Goal: Task Accomplishment & Management: Use online tool/utility

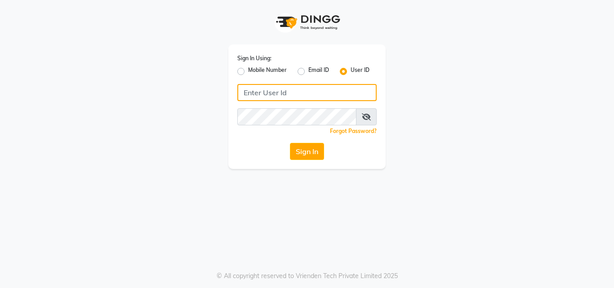
click at [257, 90] on input "Username" at bounding box center [306, 92] width 139 height 17
type input "salonyou"
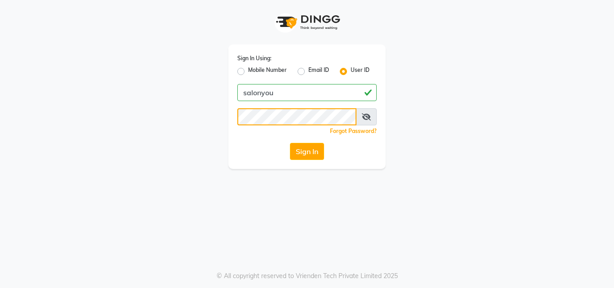
click at [290, 143] on button "Sign In" at bounding box center [307, 151] width 34 height 17
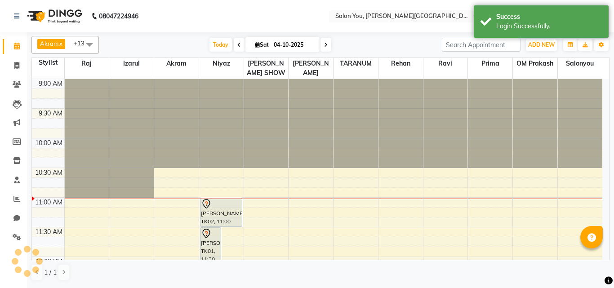
select select "en"
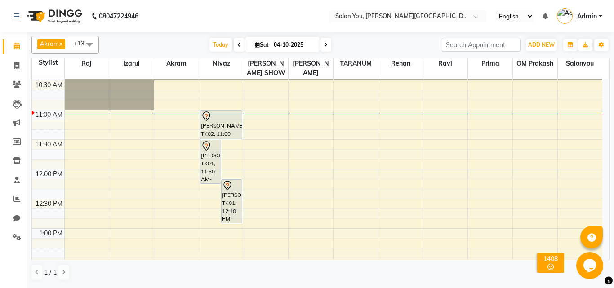
scroll to position [90, 0]
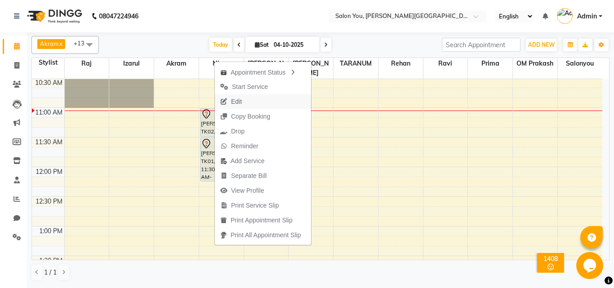
click at [240, 100] on span "Edit" at bounding box center [236, 101] width 11 height 9
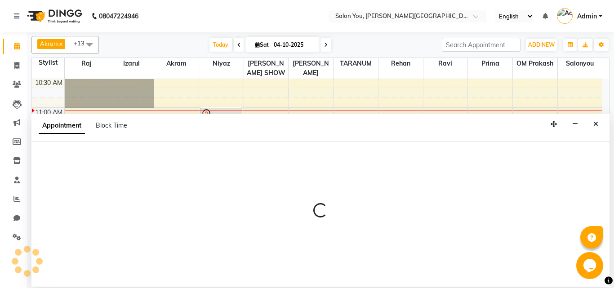
select select "tentative"
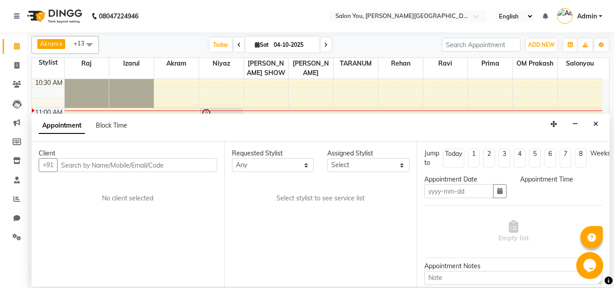
type input "04-10-2025"
select select "83062"
select select "690"
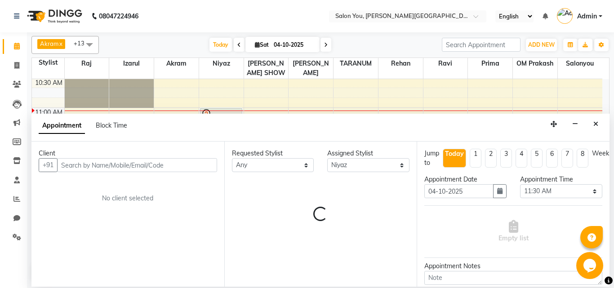
scroll to position [119, 0]
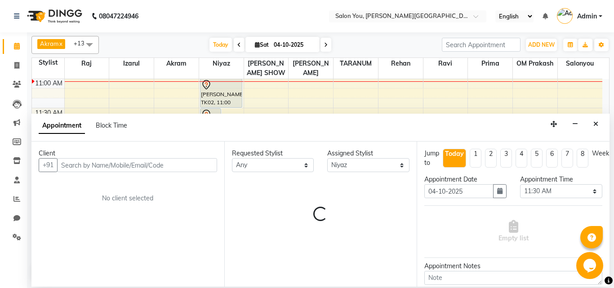
select select "2349"
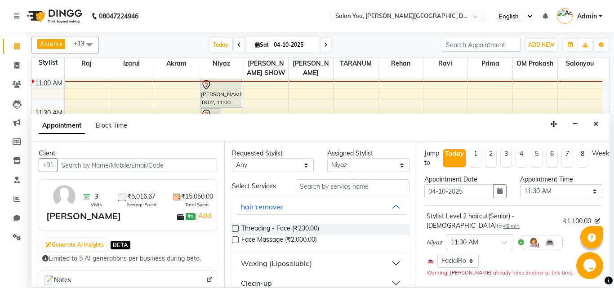
select select "2348"
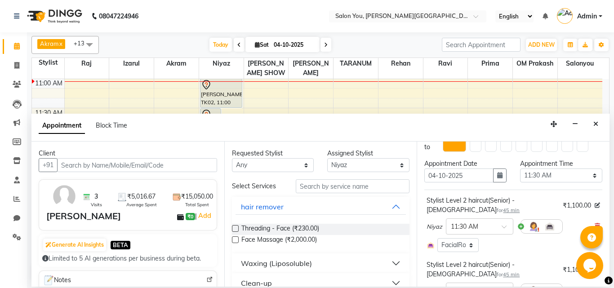
scroll to position [0, 0]
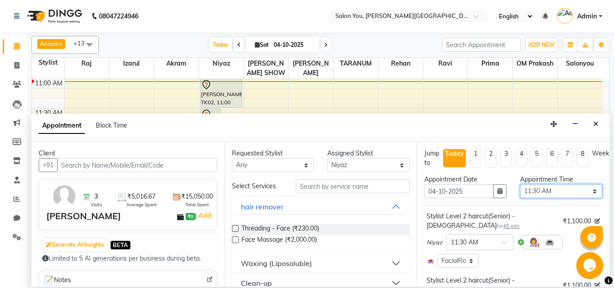
click at [559, 195] on select "Select 10:00 AM 10:10 AM 10:20 AM 10:30 AM 10:40 AM 10:50 AM 11:00 AM 11:10 AM …" at bounding box center [561, 191] width 82 height 14
select select "960"
click at [520, 184] on select "Select 10:00 AM 10:10 AM 10:20 AM 10:30 AM 10:40 AM 10:50 AM 11:00 AM 11:10 AM …" at bounding box center [561, 191] width 82 height 14
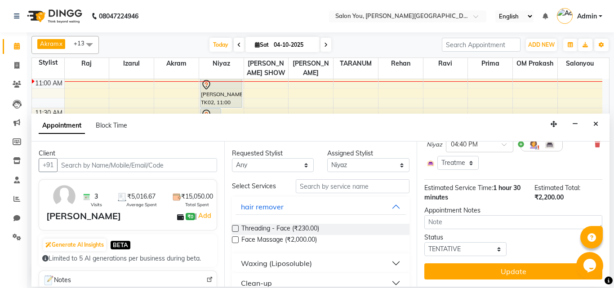
scroll to position [169, 0]
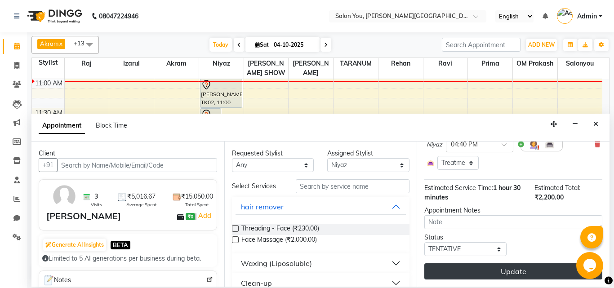
click at [494, 265] on button "Update" at bounding box center [513, 271] width 178 height 16
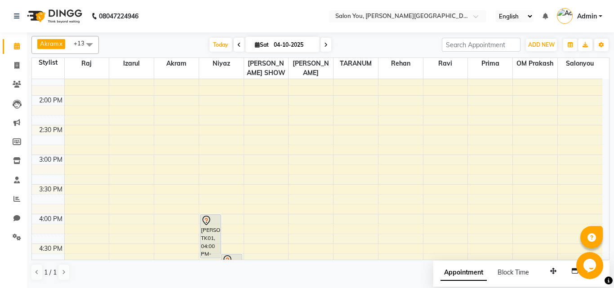
scroll to position [299, 0]
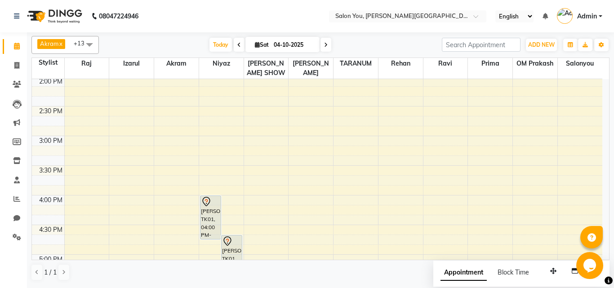
click at [94, 203] on div "9:00 AM 9:30 AM 10:00 AM 10:30 AM 11:00 AM 11:30 AM 12:00 PM 12:30 PM 1:00 PM 1…" at bounding box center [317, 165] width 570 height 770
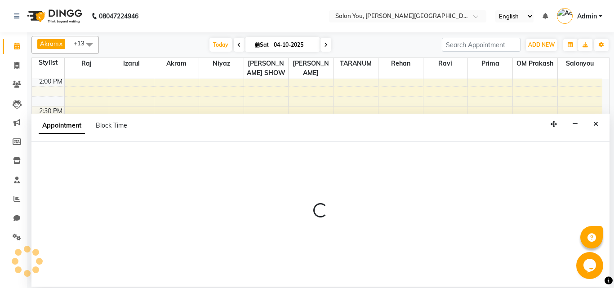
select select "37645"
select select "tentative"
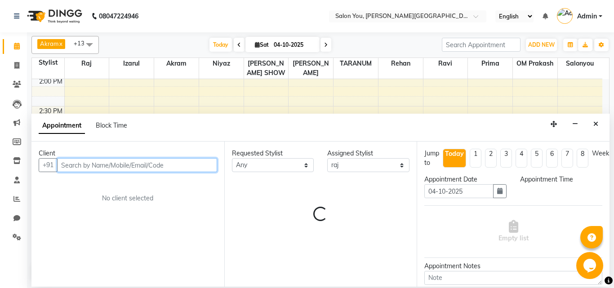
select select "960"
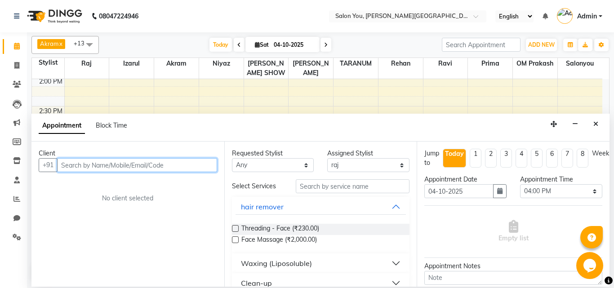
click at [97, 163] on input "text" at bounding box center [137, 165] width 160 height 14
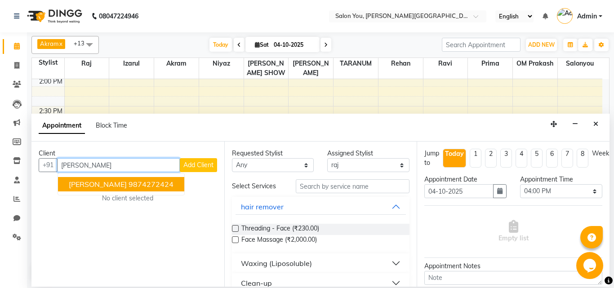
click at [128, 184] on ngb-highlight "9874272424" at bounding box center [150, 184] width 45 height 9
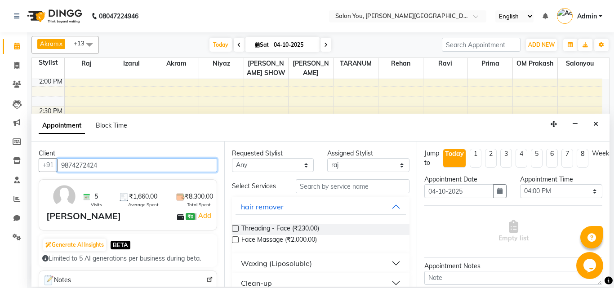
type input "9874272424"
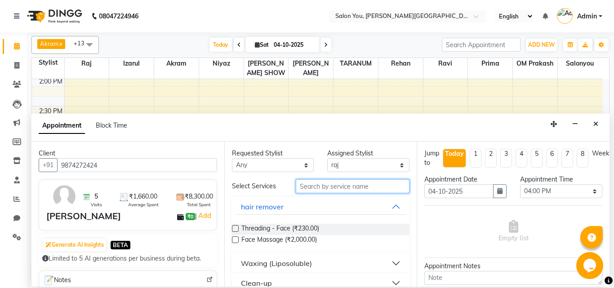
drag, startPoint x: 337, startPoint y: 188, endPoint x: 342, endPoint y: 92, distance: 96.3
click at [335, 189] on input "text" at bounding box center [353, 186] width 114 height 14
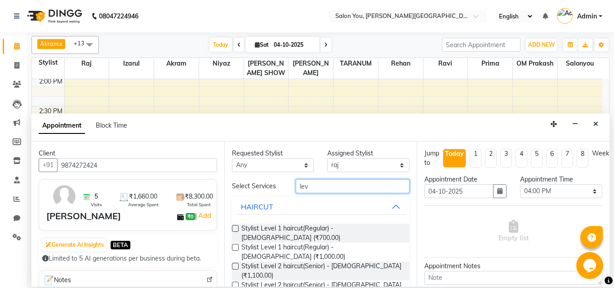
type input "lev"
click at [234, 228] on label at bounding box center [235, 228] width 7 height 7
click at [234, 228] on input "checkbox" at bounding box center [235, 229] width 6 height 6
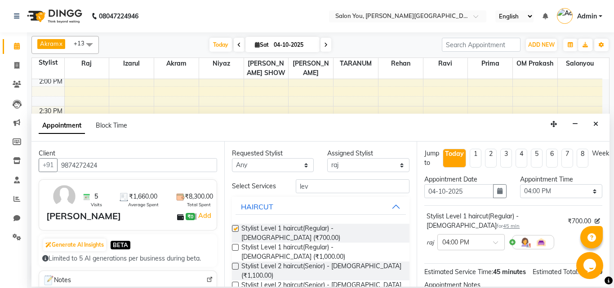
checkbox input "false"
click at [336, 190] on input "lev" at bounding box center [353, 186] width 114 height 14
type input "l"
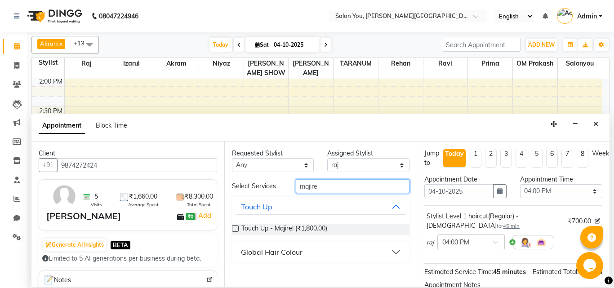
type input "majire"
click at [265, 250] on div "Global Hair Colour" at bounding box center [272, 252] width 62 height 11
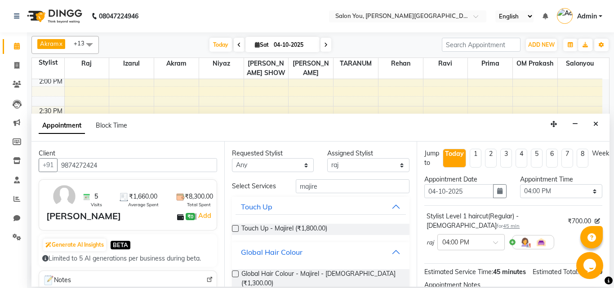
scroll to position [19, 0]
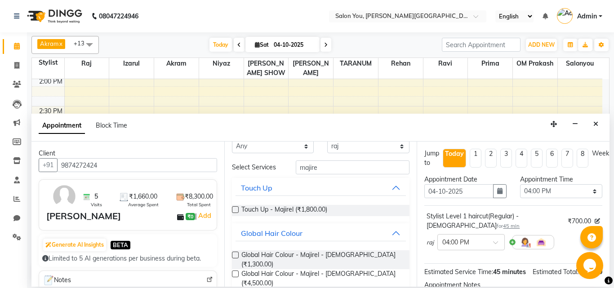
click at [233, 253] on label at bounding box center [235, 255] width 7 height 7
click at [233, 253] on input "checkbox" at bounding box center [235, 256] width 6 height 6
checkbox input "false"
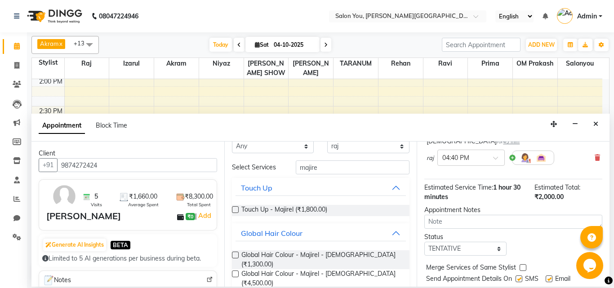
scroll to position [158, 0]
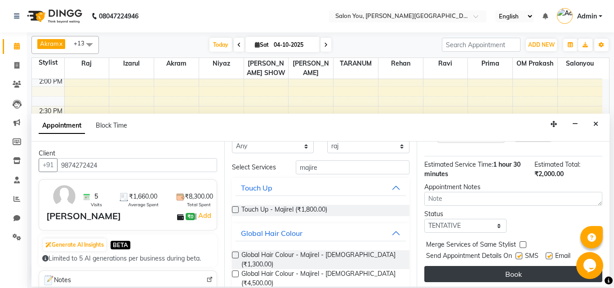
click at [479, 266] on button "Book" at bounding box center [513, 274] width 178 height 16
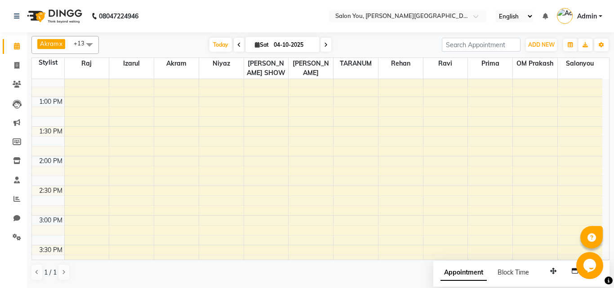
scroll to position [225, 0]
click at [221, 217] on div "9:00 AM 9:30 AM 10:00 AM 10:30 AM 11:00 AM 11:30 AM 12:00 PM 12:30 PM 1:00 PM 1…" at bounding box center [317, 239] width 570 height 770
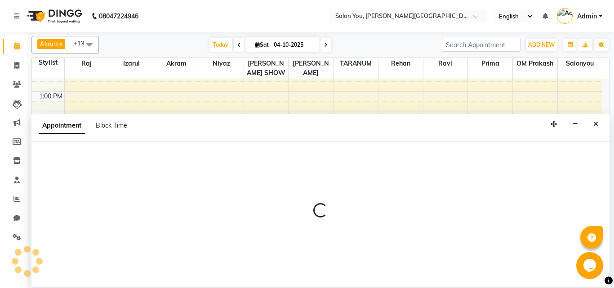
select select "83062"
select select "900"
select select "tentative"
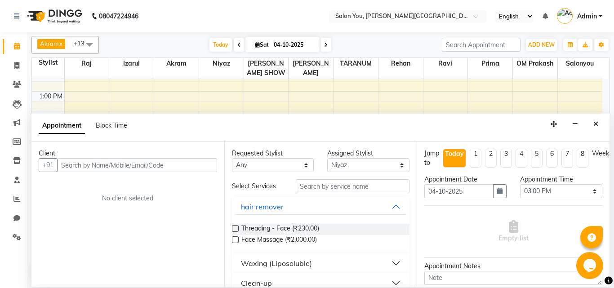
click at [90, 164] on input "text" at bounding box center [137, 165] width 160 height 14
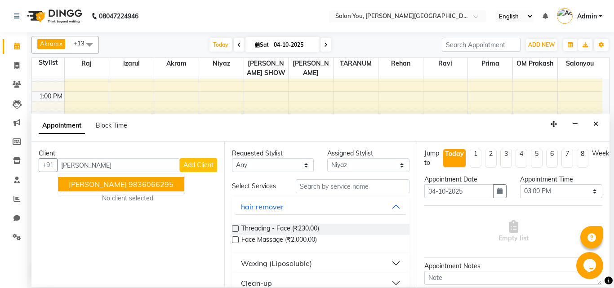
click at [154, 185] on ngb-highlight "9836066295" at bounding box center [150, 184] width 45 height 9
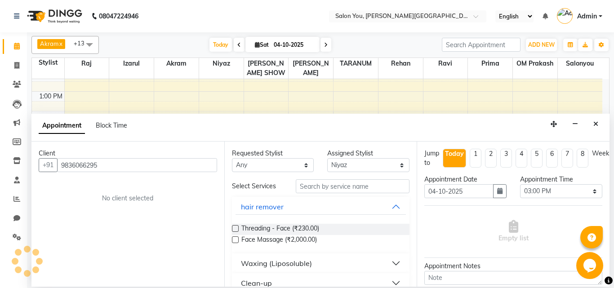
type input "9836066295"
click at [352, 190] on input "text" at bounding box center [353, 186] width 114 height 14
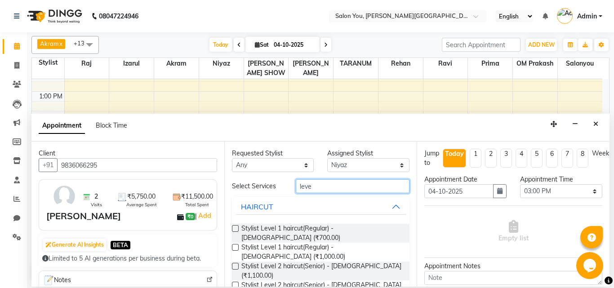
type input "leve"
click at [234, 282] on label at bounding box center [235, 285] width 7 height 7
click at [234, 283] on input "checkbox" at bounding box center [235, 286] width 6 height 6
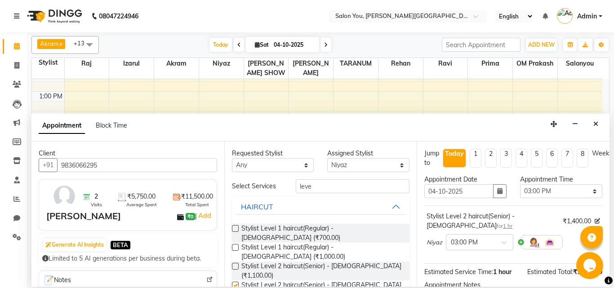
checkbox input "false"
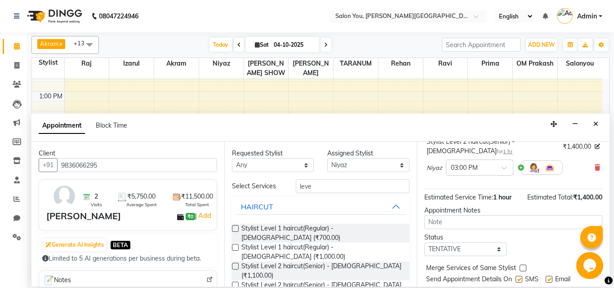
scroll to position [107, 0]
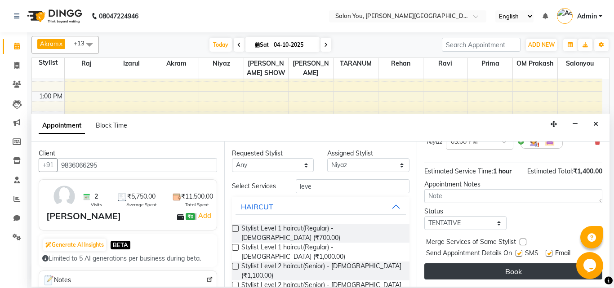
click at [500, 263] on button "Book" at bounding box center [513, 271] width 178 height 16
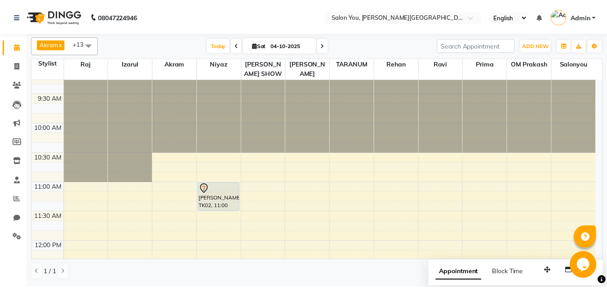
scroll to position [0, 0]
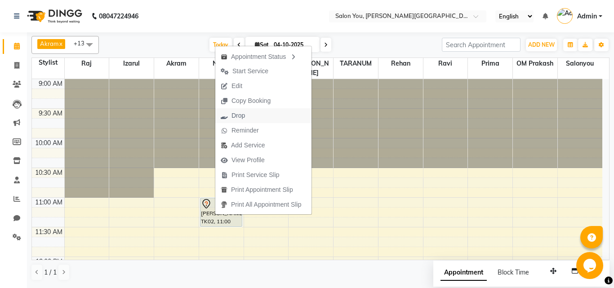
click at [236, 110] on span "Drop" at bounding box center [232, 115] width 35 height 15
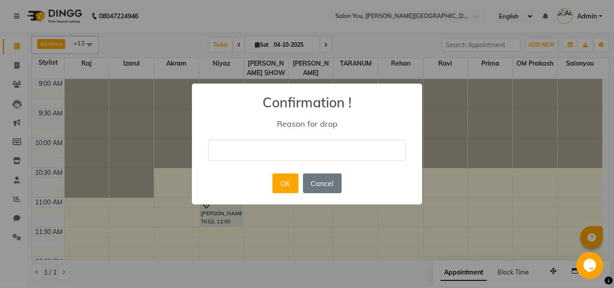
click at [235, 148] on input "text" at bounding box center [307, 150] width 198 height 21
type input "delet"
click at [288, 187] on button "OK" at bounding box center [285, 183] width 26 height 20
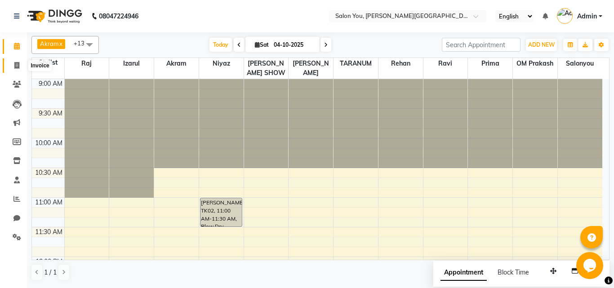
click at [15, 62] on icon at bounding box center [16, 65] width 5 height 7
select select "service"
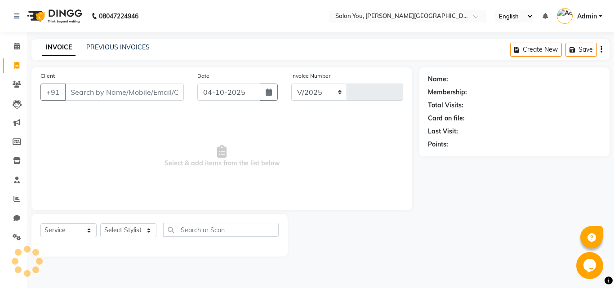
select select "5231"
type input "2123"
click at [111, 88] on input "Client" at bounding box center [124, 92] width 119 height 17
type input "869"
select select "1: Object"
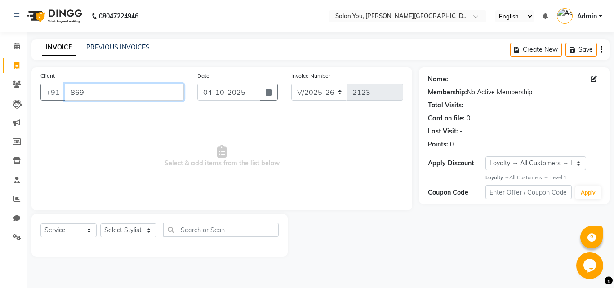
click at [110, 88] on input "869" at bounding box center [124, 92] width 119 height 17
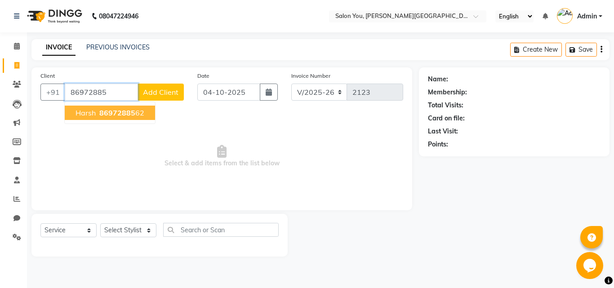
click at [117, 116] on span "86972885" at bounding box center [117, 112] width 36 height 9
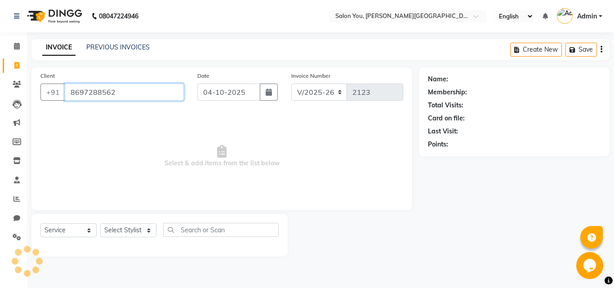
type input "8697288562"
click at [126, 230] on select "Select Stylist Akram Auditor [PERSON_NAME] [PERSON_NAME] [PERSON_NAME] prima [P…" at bounding box center [128, 230] width 56 height 14
select select "1: Object"
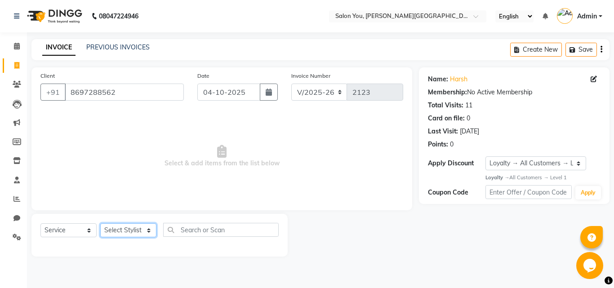
select select "37645"
click at [100, 223] on select "Select Stylist Akram Auditor [PERSON_NAME] [PERSON_NAME] [PERSON_NAME] prima [P…" at bounding box center [128, 230] width 56 height 14
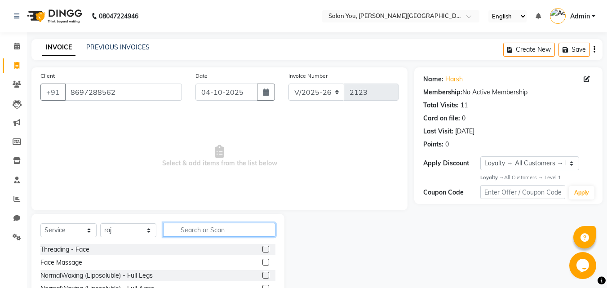
click at [174, 227] on input "text" at bounding box center [219, 230] width 112 height 14
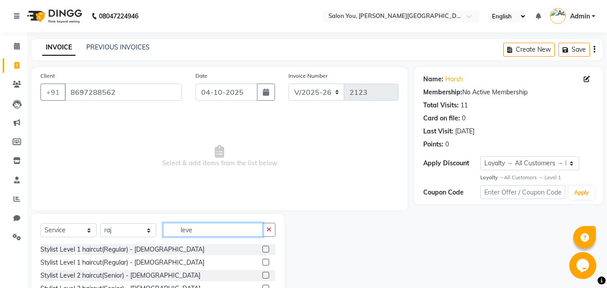
type input "leve"
click at [265, 249] on label at bounding box center [265, 249] width 7 height 7
click at [265, 249] on input "checkbox" at bounding box center [265, 250] width 6 height 6
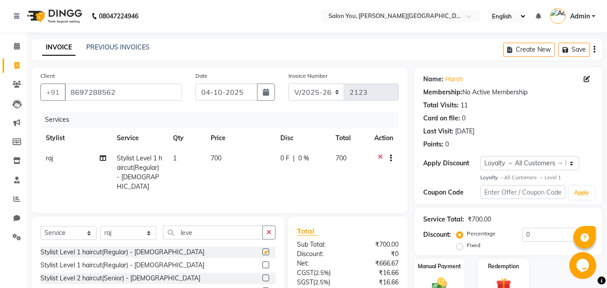
checkbox input "false"
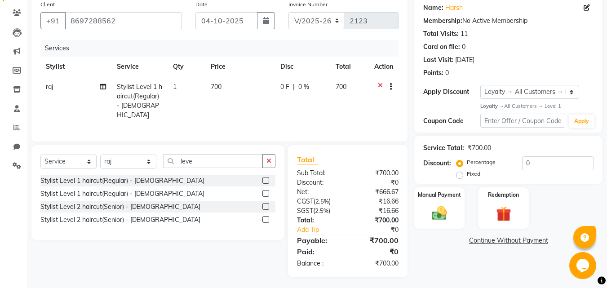
click at [214, 85] on span "700" at bounding box center [216, 87] width 11 height 8
select select "37645"
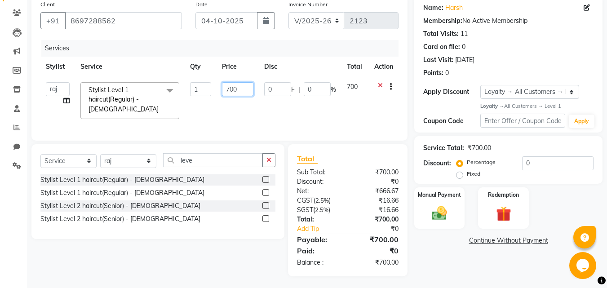
click at [229, 88] on input "700" at bounding box center [237, 89] width 31 height 14
type input "500"
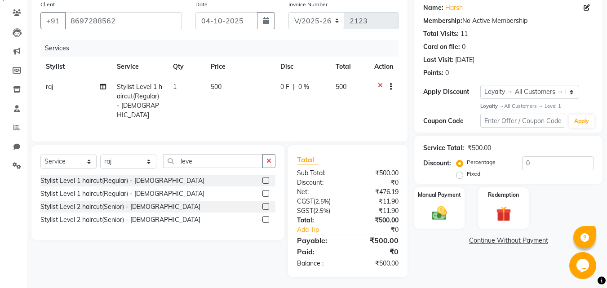
drag, startPoint x: 247, startPoint y: 105, endPoint x: 279, endPoint y: 107, distance: 32.9
click at [249, 105] on td "500" at bounding box center [240, 101] width 70 height 49
select select "37645"
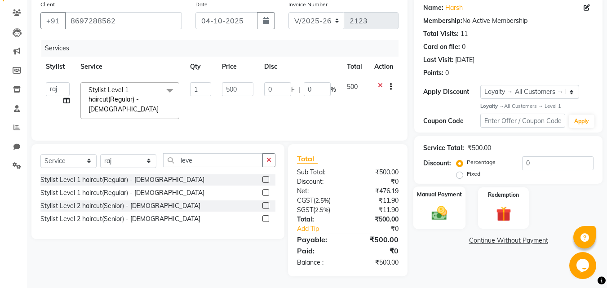
click at [455, 214] on div "Manual Payment" at bounding box center [439, 207] width 53 height 43
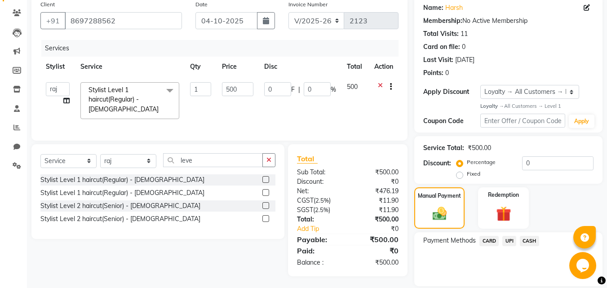
click at [529, 239] on span "CASH" at bounding box center [529, 241] width 19 height 10
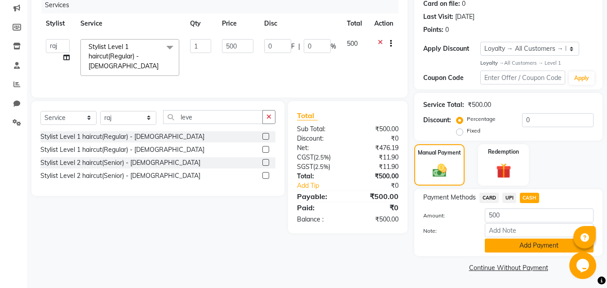
click at [523, 240] on button "Add Payment" at bounding box center [539, 246] width 109 height 14
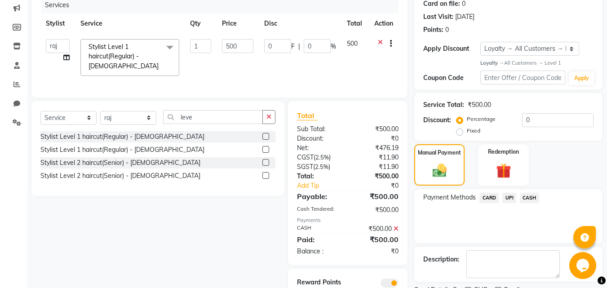
scroll to position [152, 0]
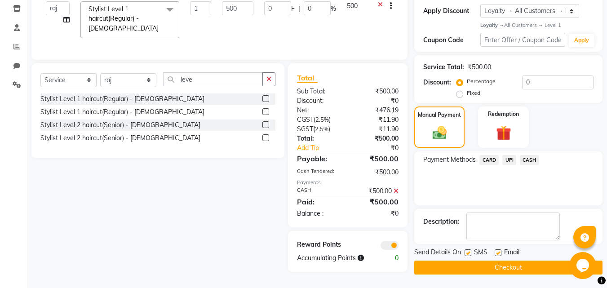
click at [461, 267] on button "Checkout" at bounding box center [508, 268] width 188 height 14
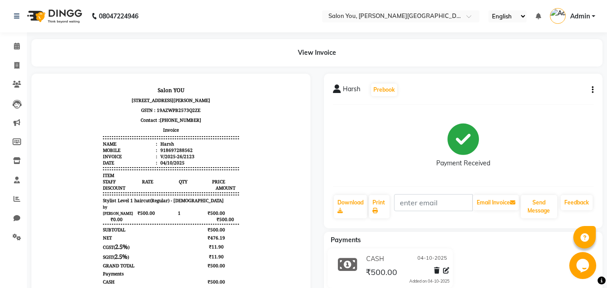
scroll to position [7, 0]
